Goal: Task Accomplishment & Management: Manage account settings

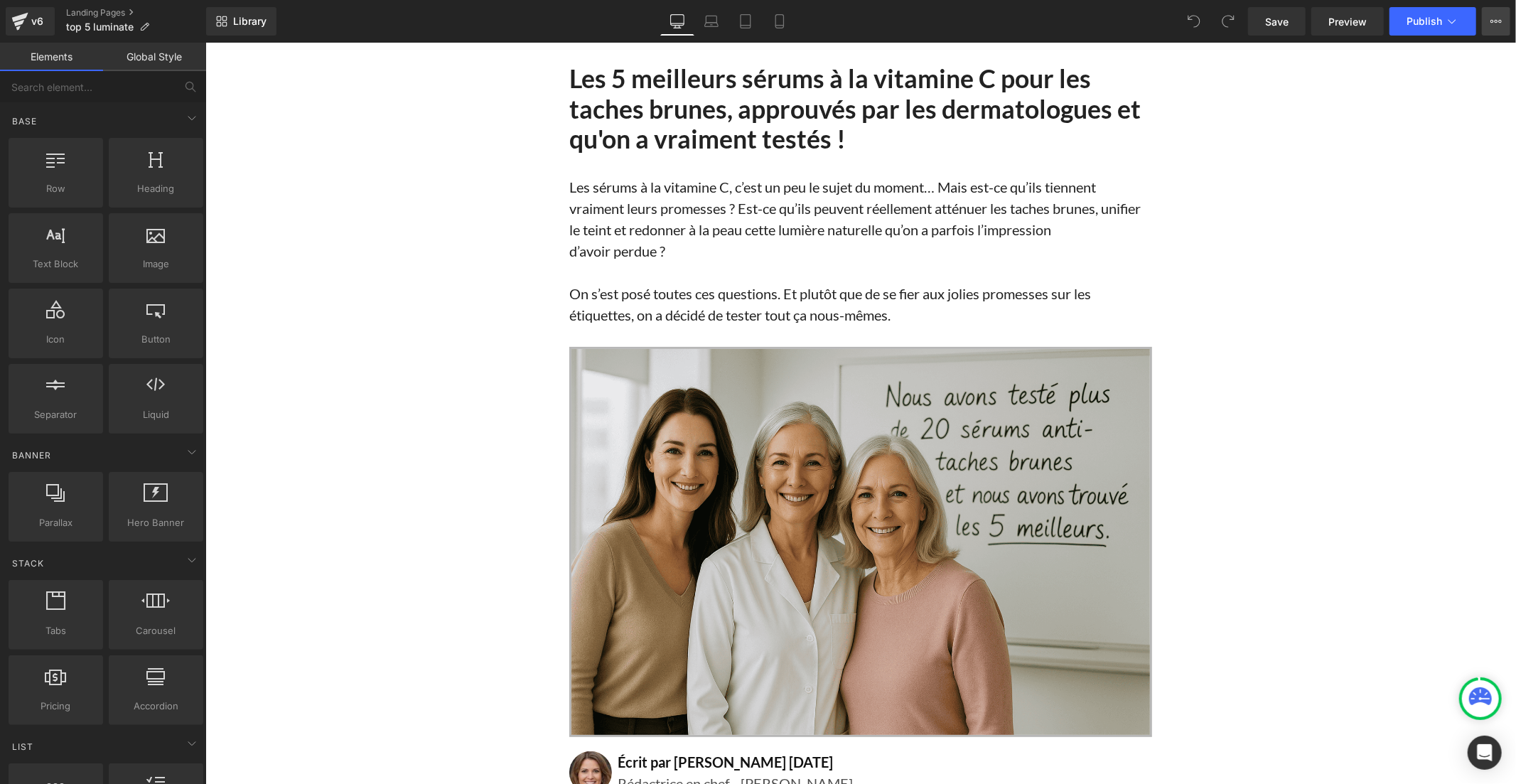
click at [1486, 25] on button "View Live Page View with current Template Save Template to Library Schedule Pub…" at bounding box center [1496, 21] width 28 height 28
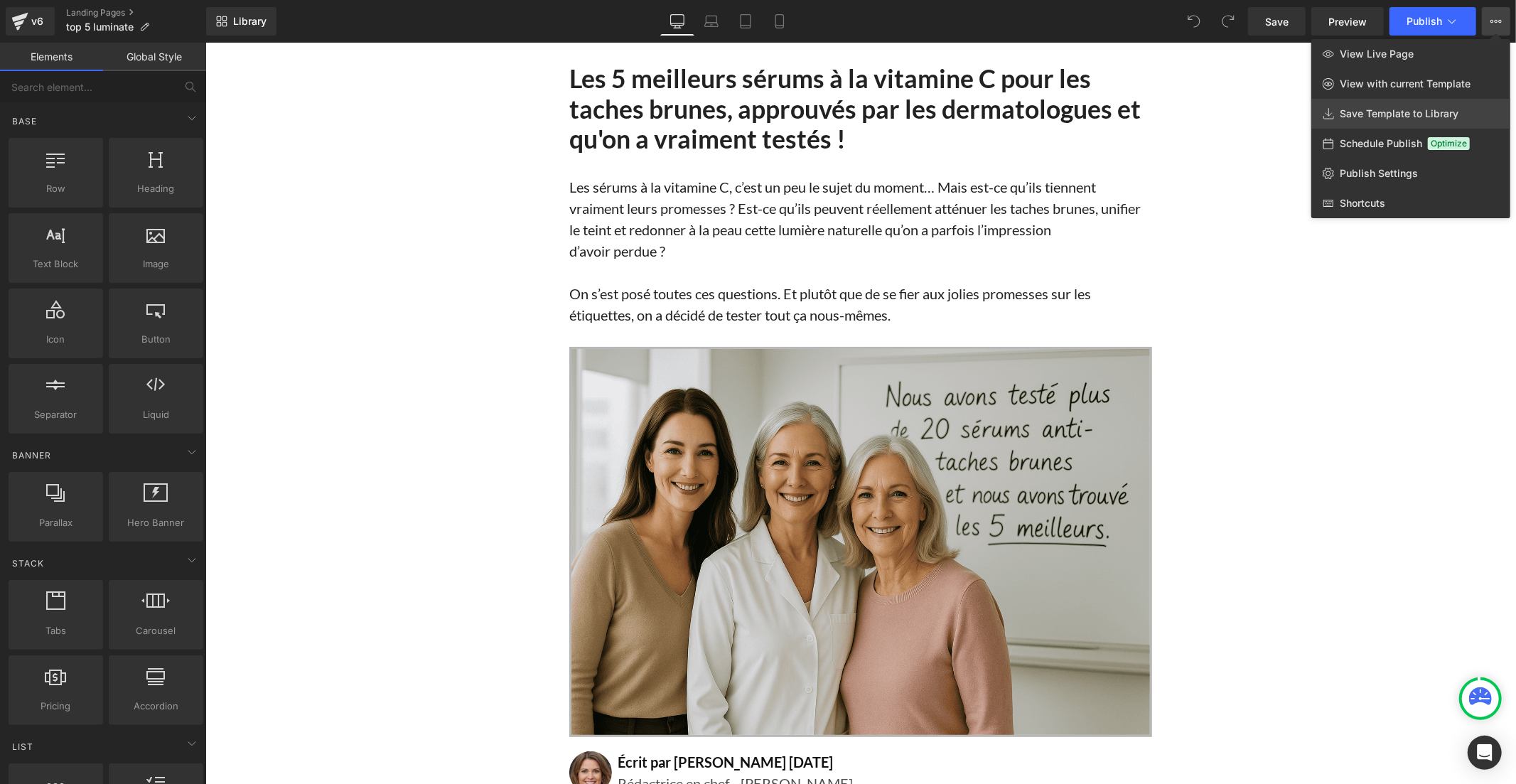
click at [1453, 110] on span "Save Template to Library" at bounding box center [1399, 114] width 119 height 13
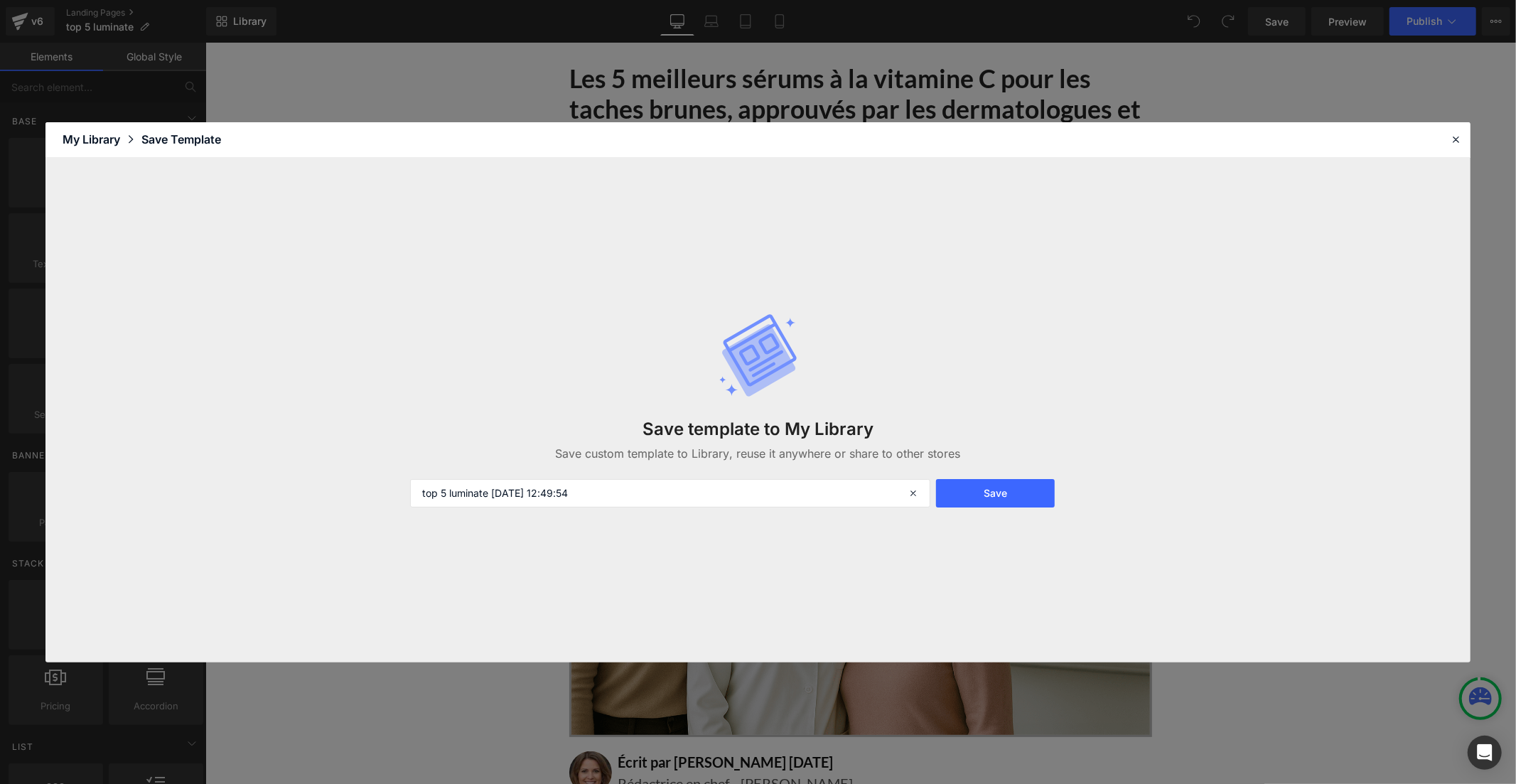
drag, startPoint x: 1001, startPoint y: 488, endPoint x: 1481, endPoint y: 558, distance: 485.1
click at [1001, 488] on button "Save" at bounding box center [995, 493] width 119 height 28
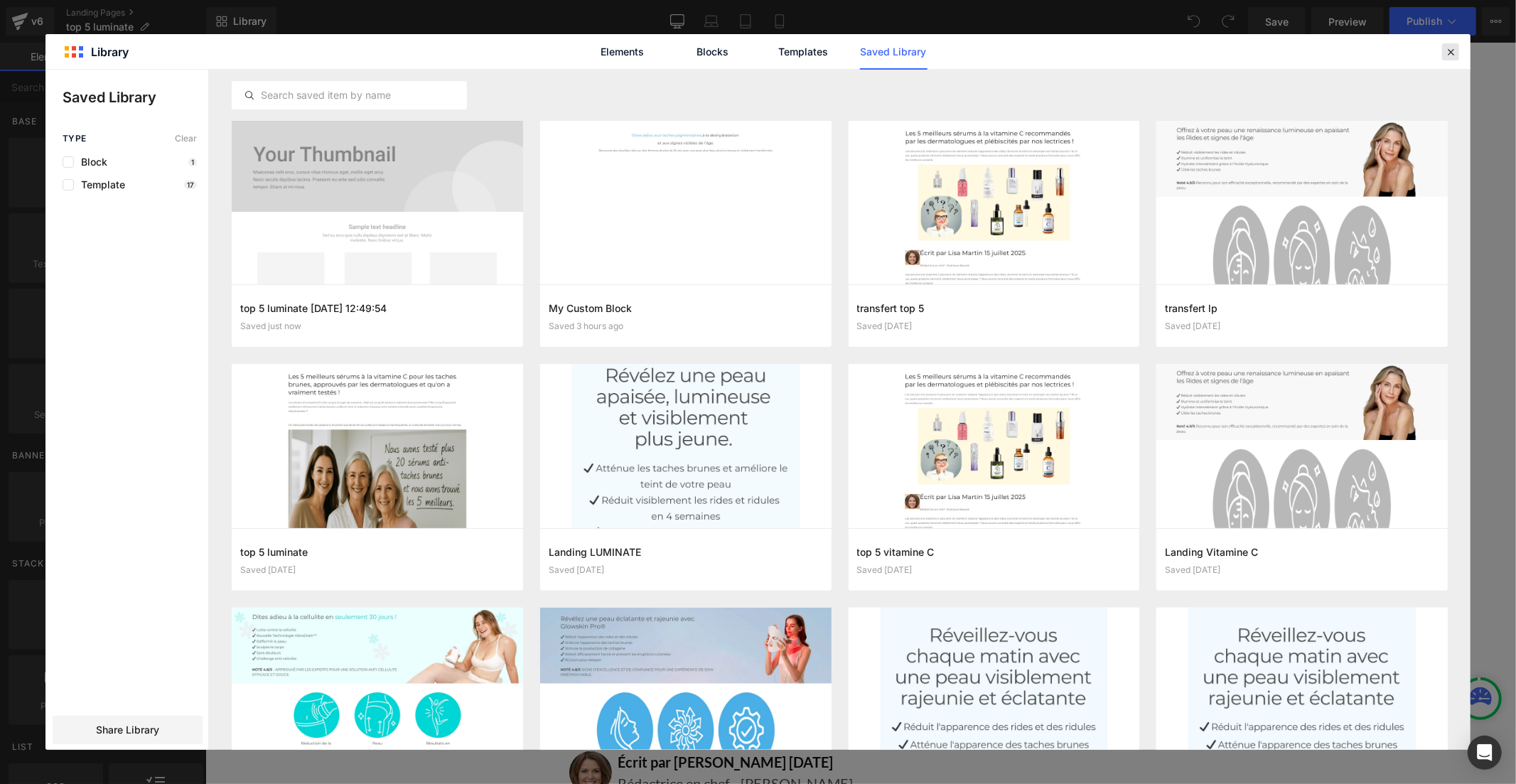
click at [1451, 52] on icon at bounding box center [1451, 52] width 13 height 13
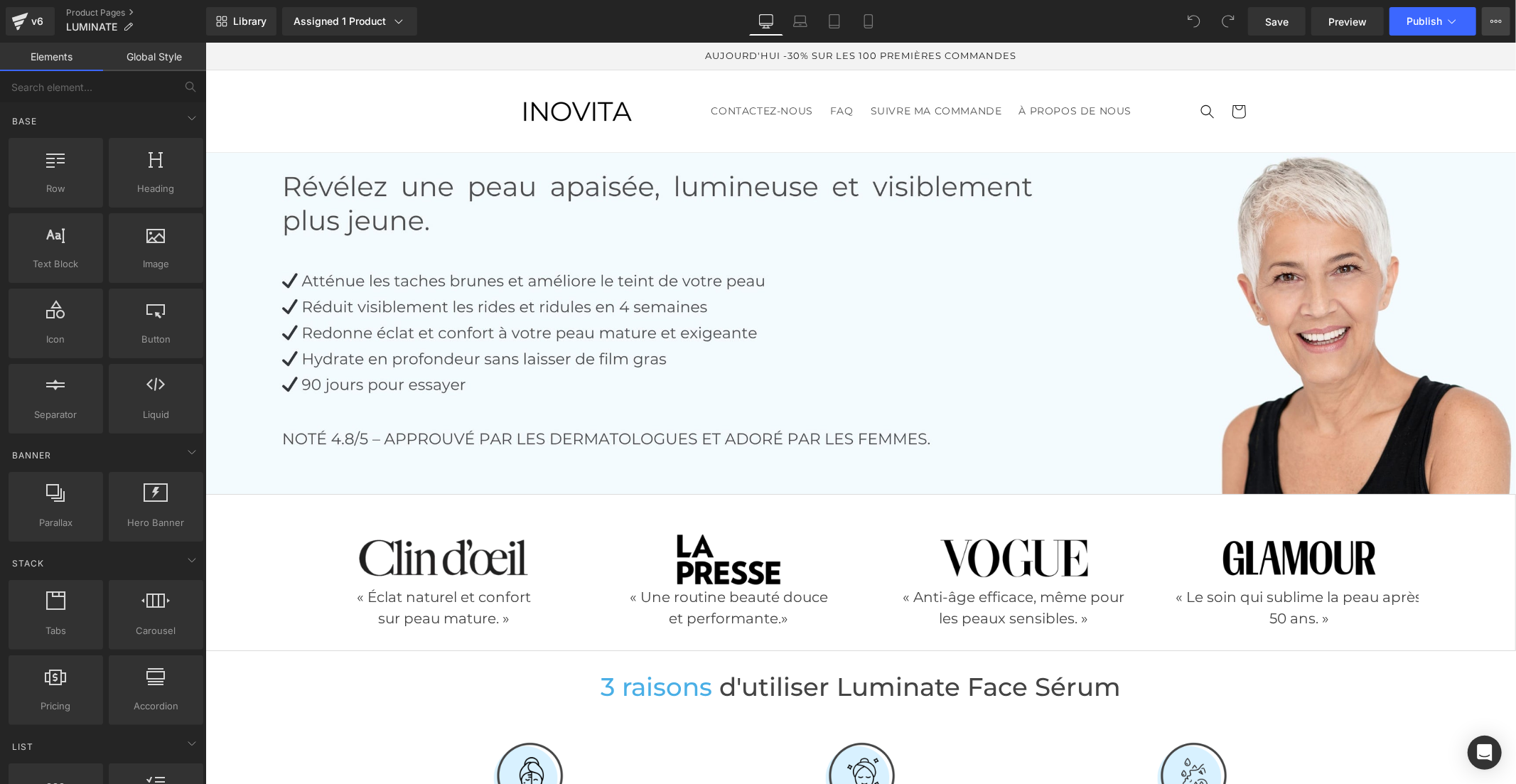
click at [1494, 7] on button "View Live Page View with current Template Save Template to Library Schedule Pub…" at bounding box center [1496, 21] width 28 height 28
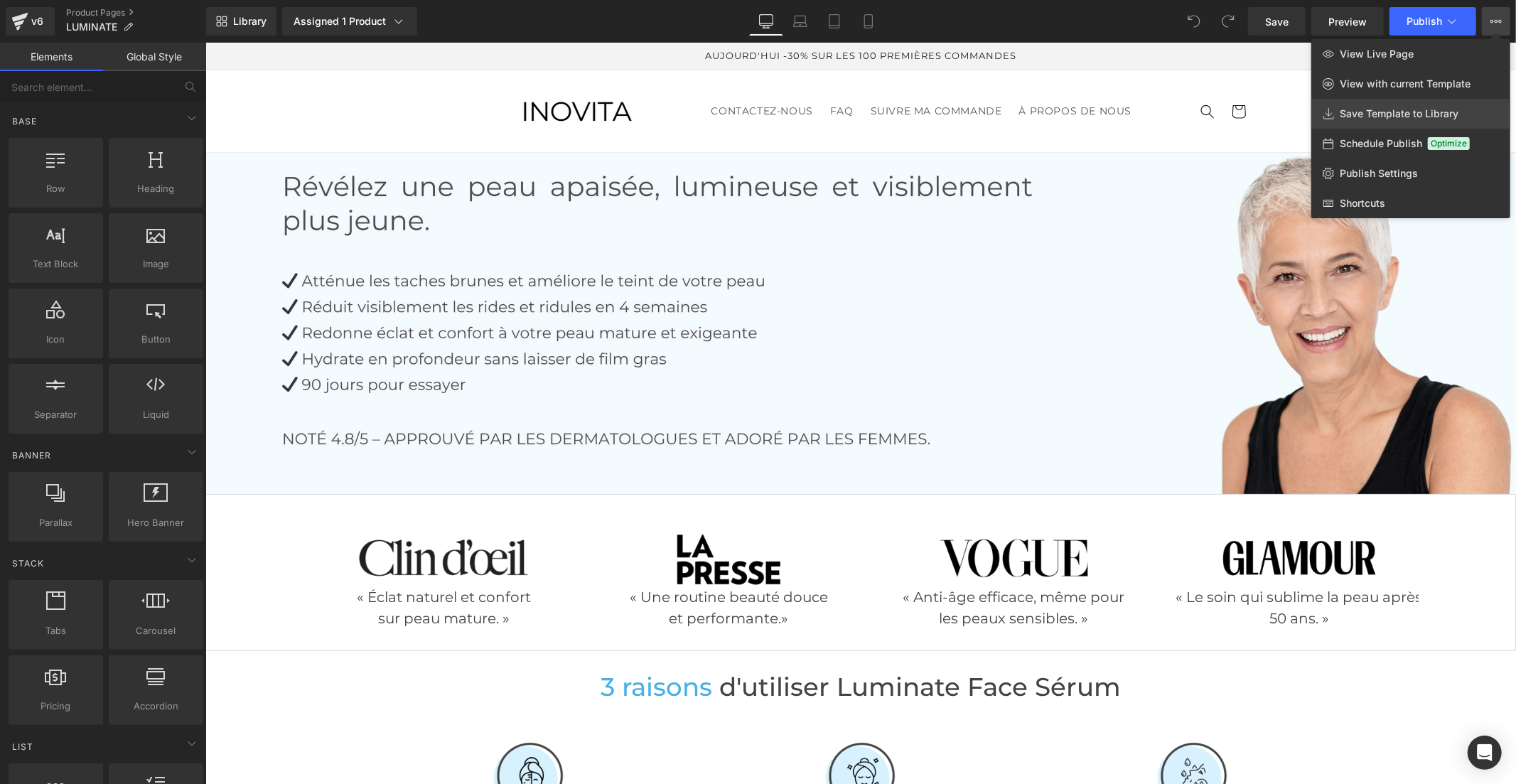
click at [1460, 123] on link "Save Template to Library" at bounding box center [1410, 113] width 199 height 30
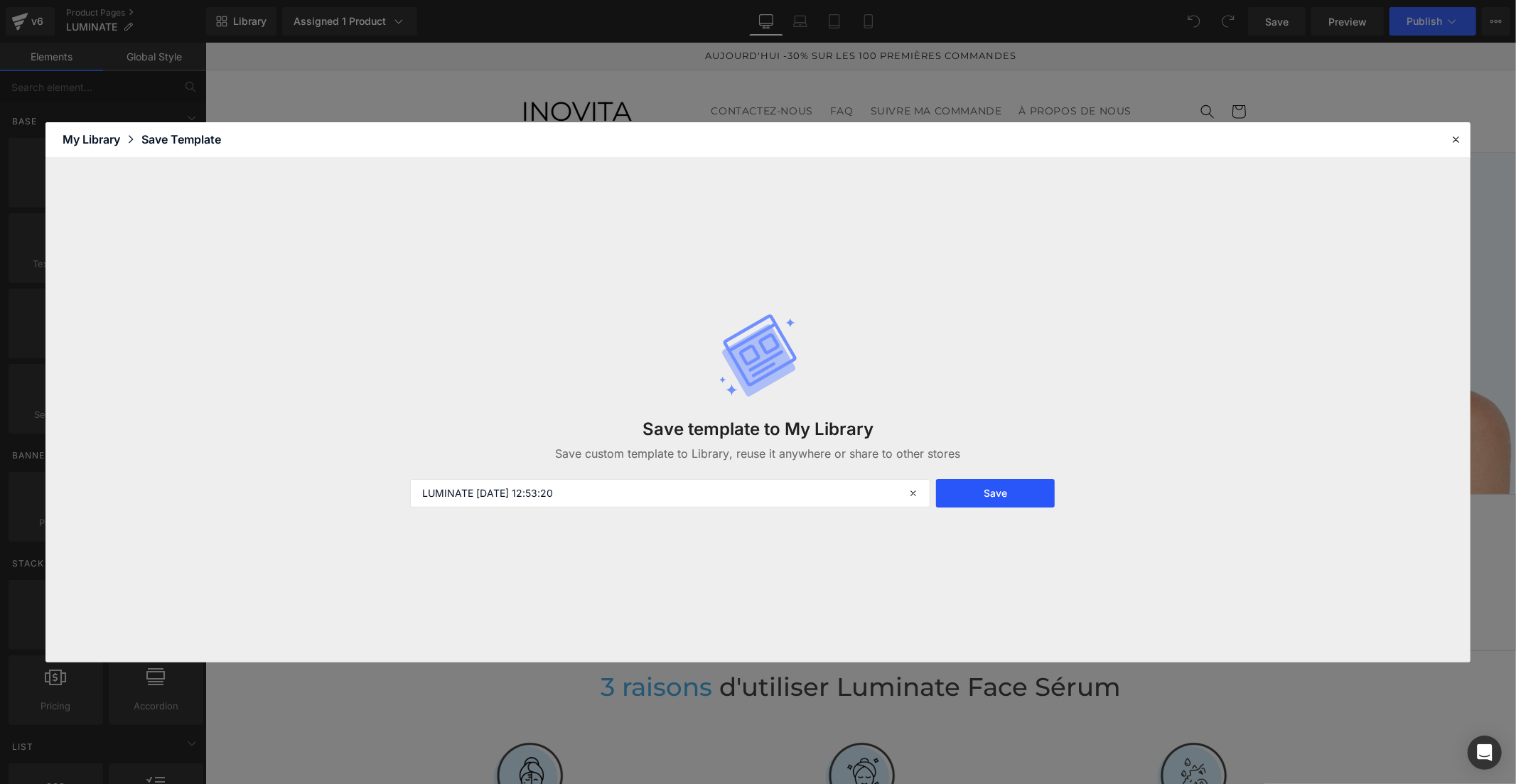
click at [974, 492] on button "Save" at bounding box center [995, 493] width 119 height 28
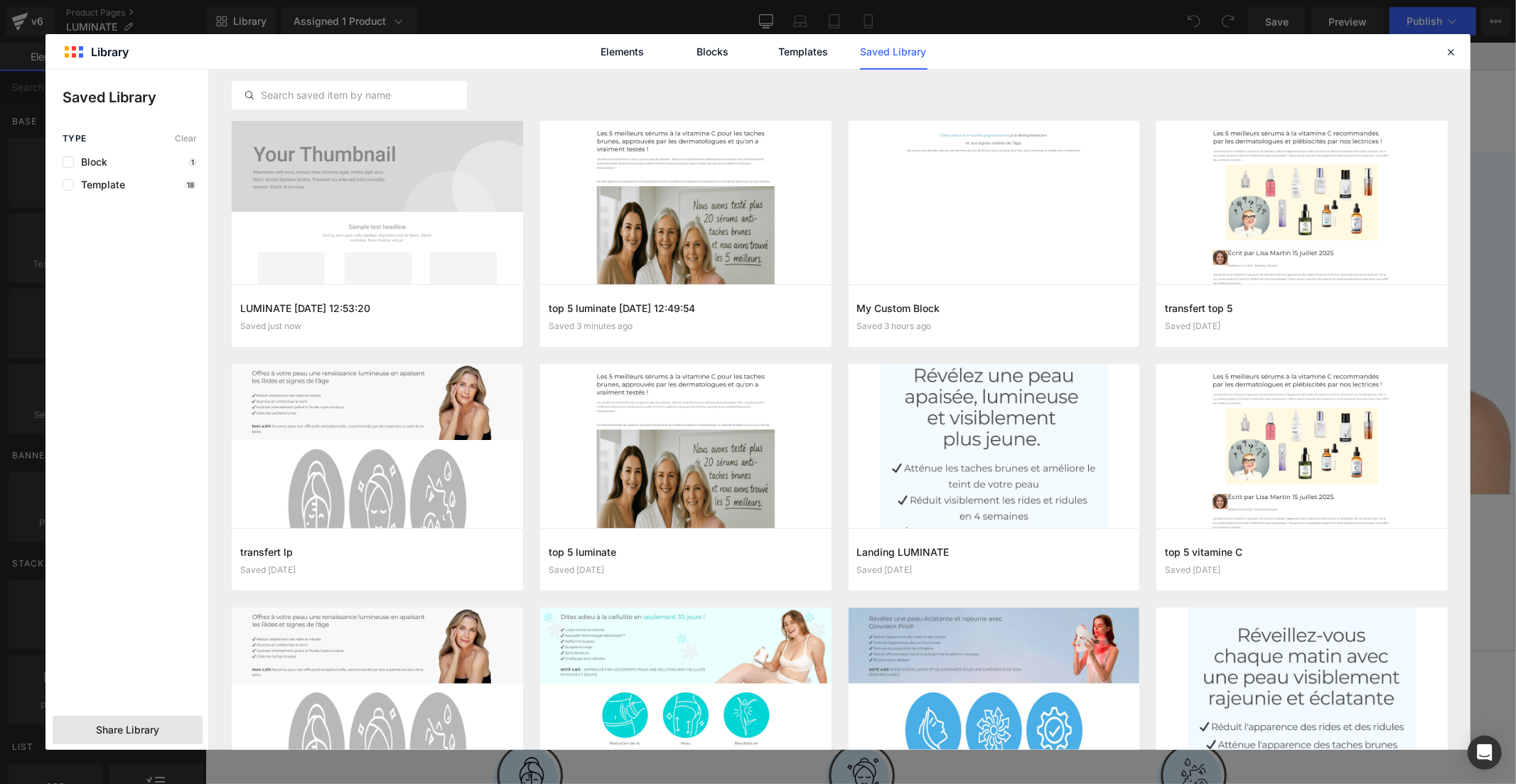
click at [146, 730] on span "Share Library" at bounding box center [128, 730] width 63 height 15
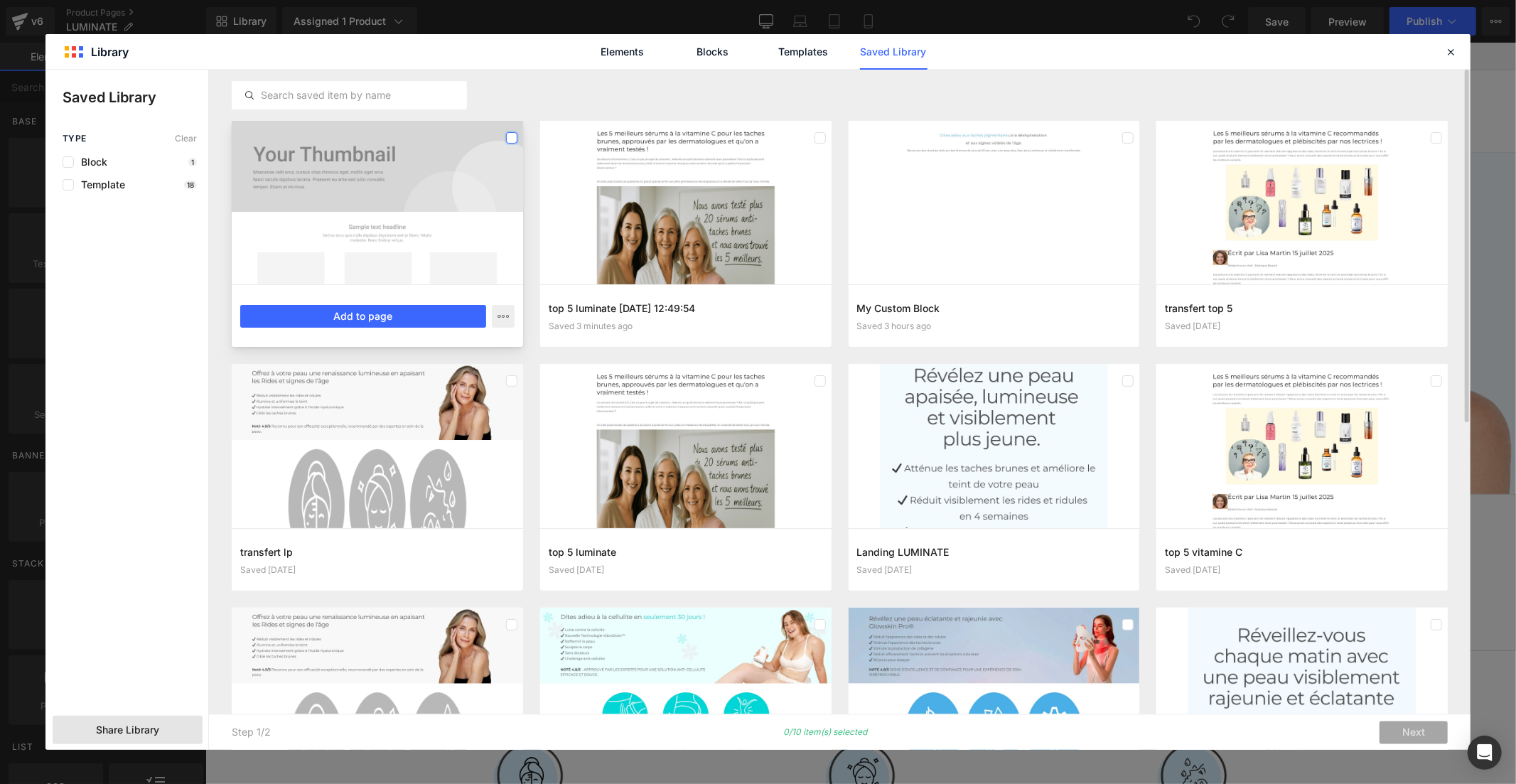
click at [510, 136] on label at bounding box center [512, 138] width 11 height 11
click at [818, 140] on label at bounding box center [820, 138] width 11 height 11
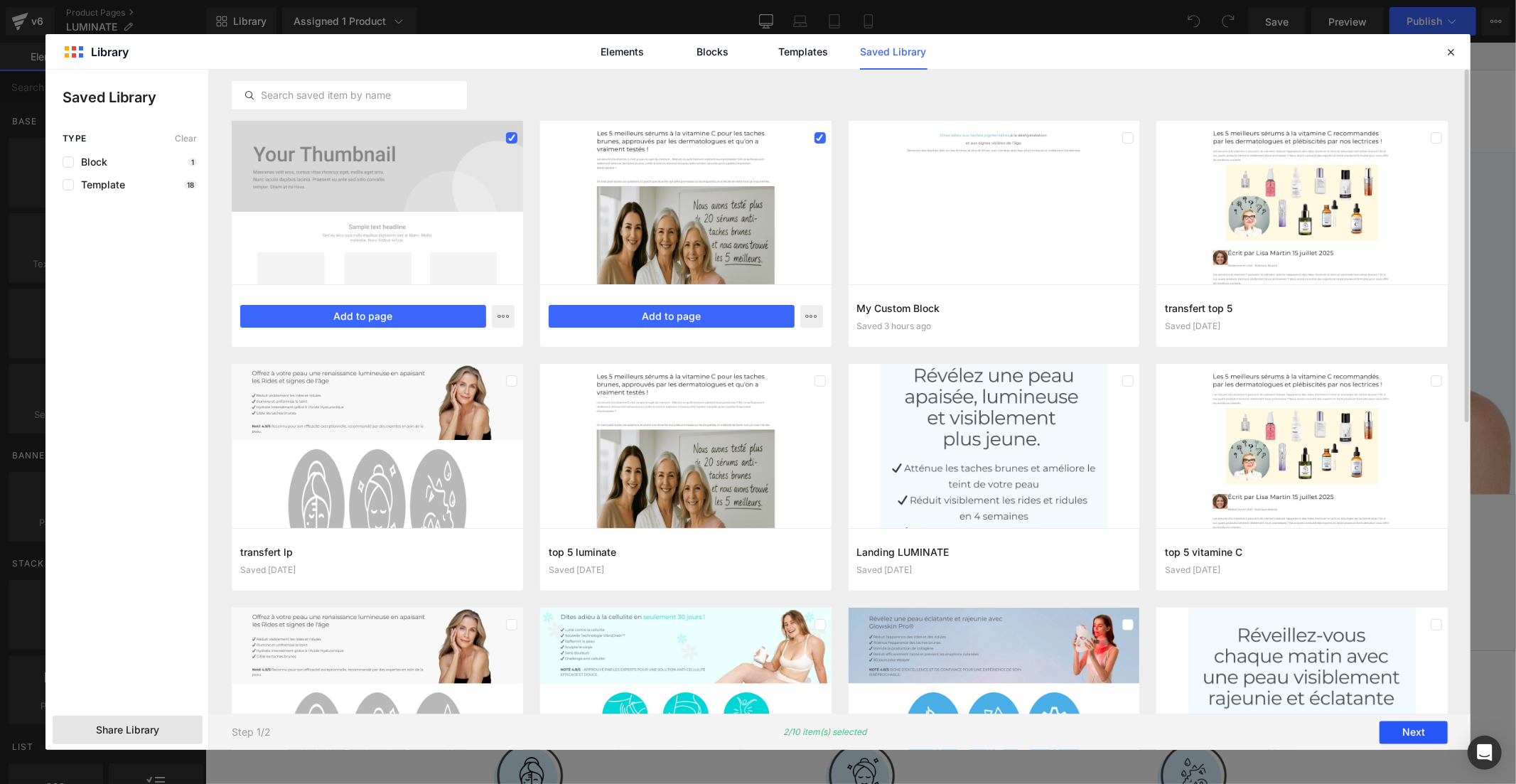
click at [1402, 727] on button "Next" at bounding box center [1413, 732] width 68 height 23
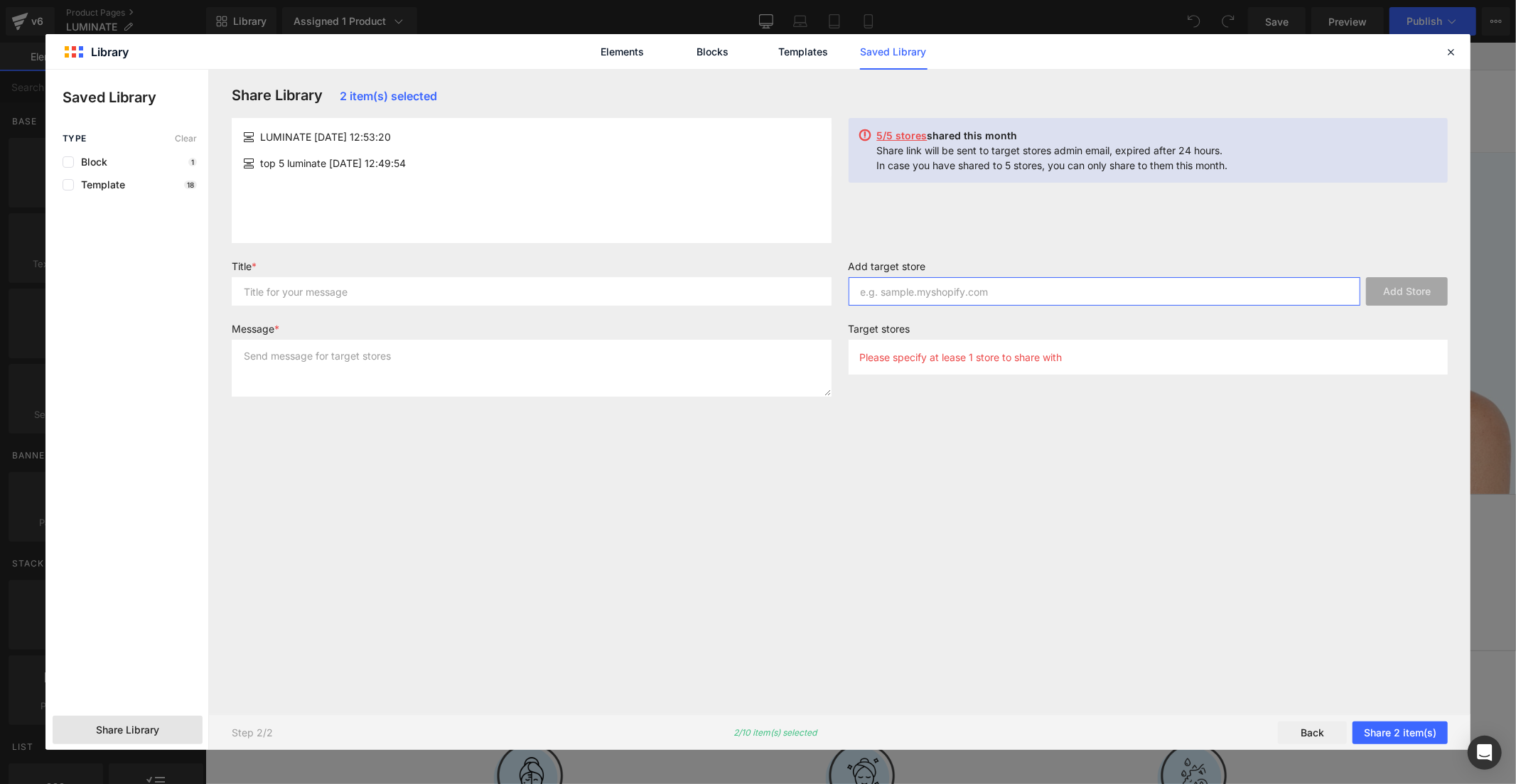
click at [955, 296] on input "text" at bounding box center [1105, 291] width 512 height 28
paste input "bfrgsc-e6"
type input "bfrgsc-e6"
click at [1391, 286] on button "Add Store" at bounding box center [1406, 291] width 82 height 28
click at [698, 299] on input "text" at bounding box center [531, 291] width 600 height 28
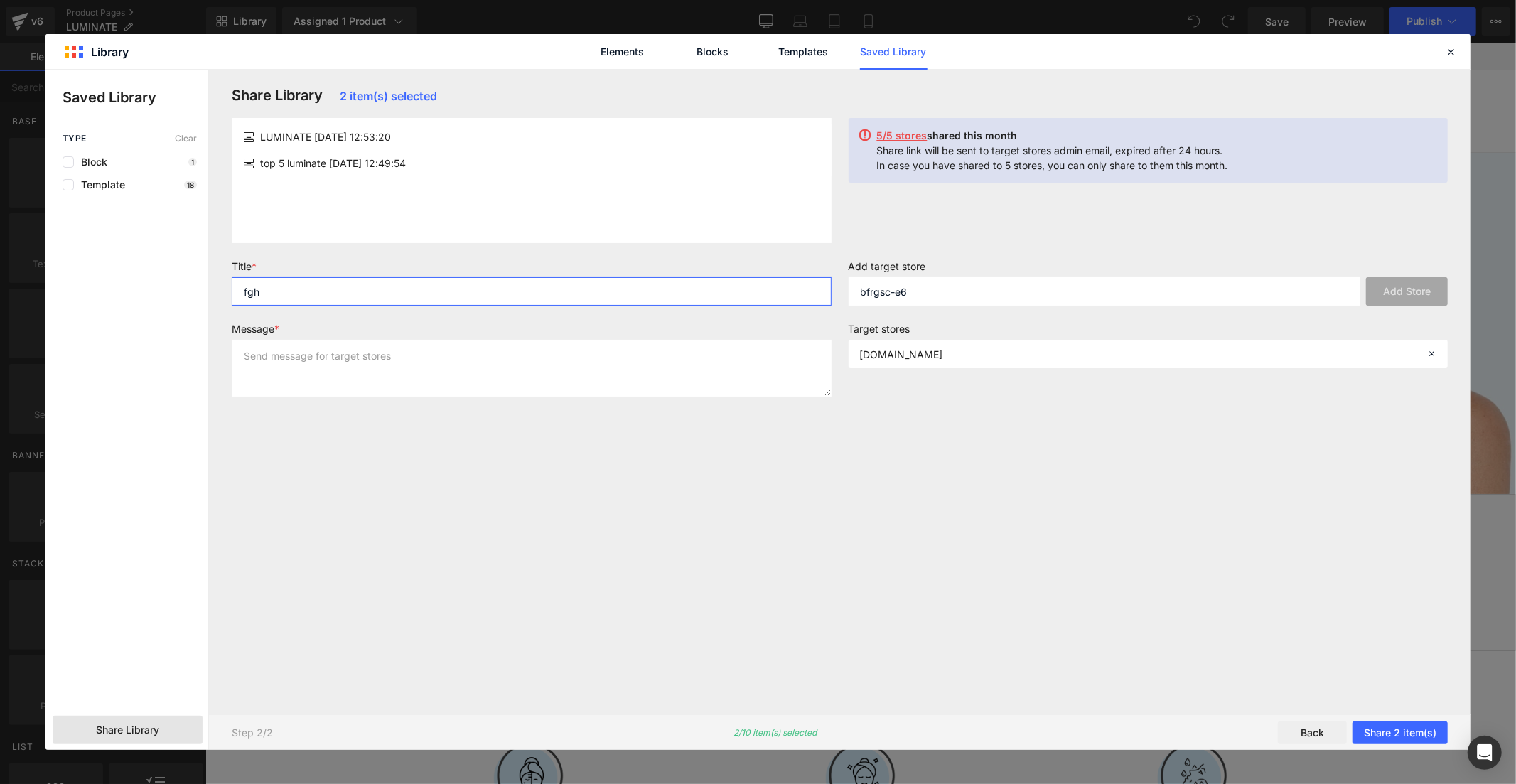
type input "fgh"
click at [727, 375] on textarea at bounding box center [531, 368] width 600 height 57
type textarea "jk"
click at [1409, 733] on button "Share 2 item(s)" at bounding box center [1401, 732] width 95 height 23
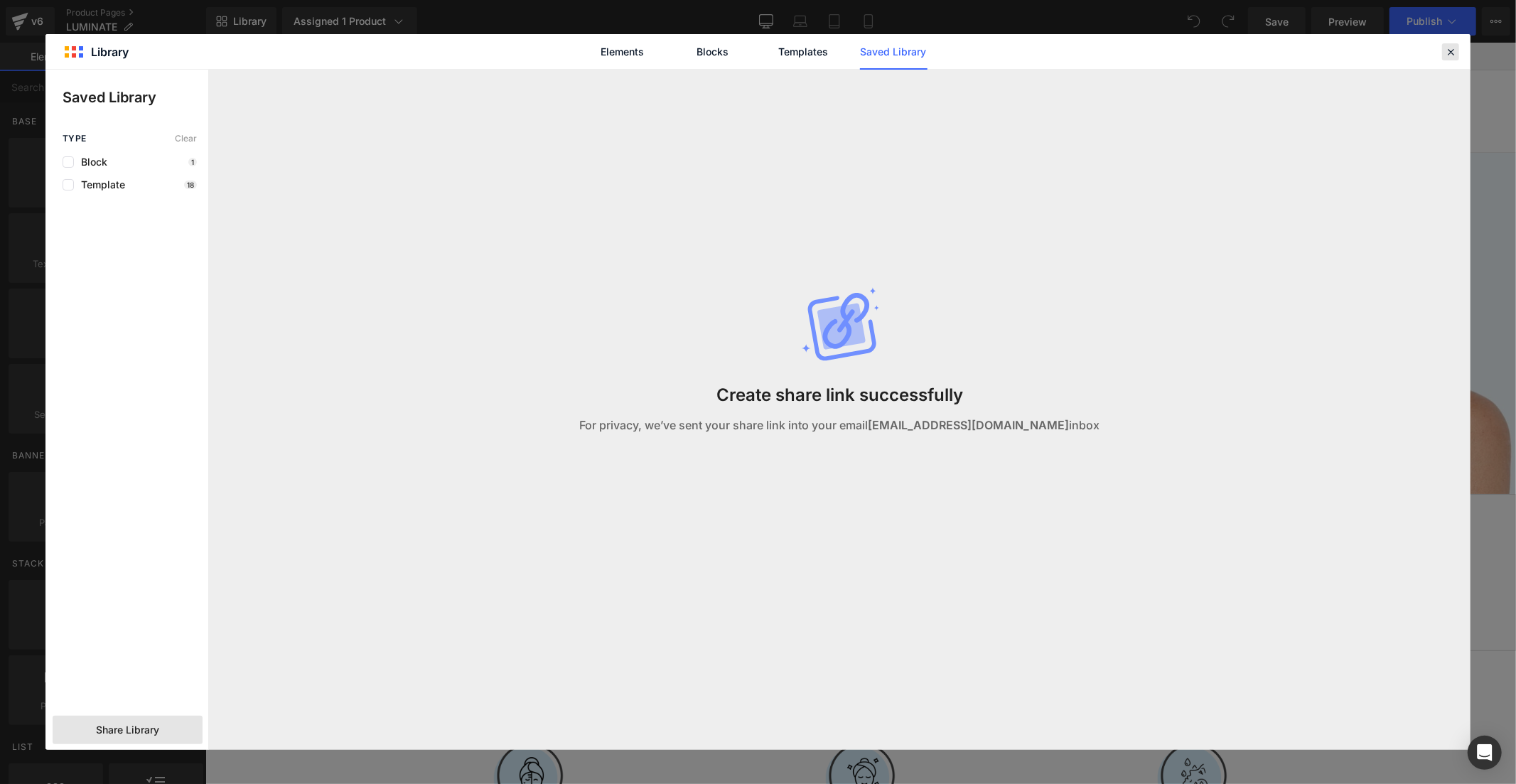
click at [1447, 55] on icon at bounding box center [1451, 52] width 13 height 13
